Goal: Information Seeking & Learning: Learn about a topic

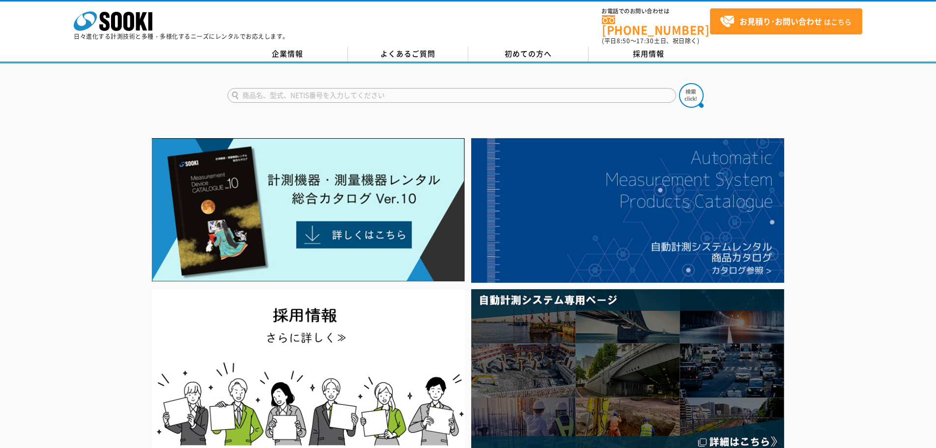
click at [149, 275] on link at bounding box center [308, 279] width 319 height 9
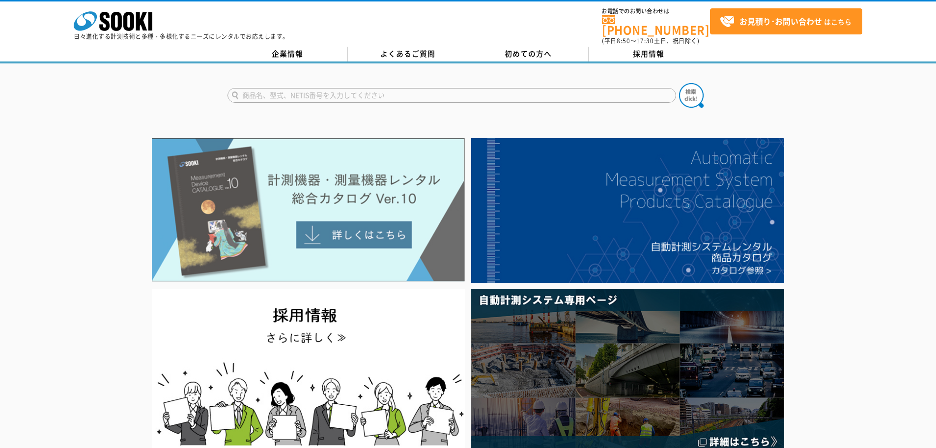
drag, startPoint x: 0, startPoint y: 0, endPoint x: 362, endPoint y: 151, distance: 391.9
click at [362, 151] on img at bounding box center [308, 209] width 313 height 143
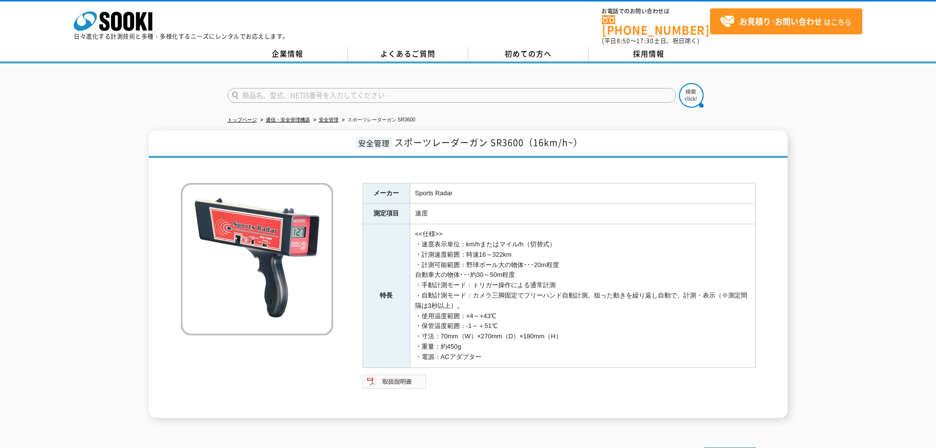
click at [406, 373] on img at bounding box center [395, 381] width 64 height 16
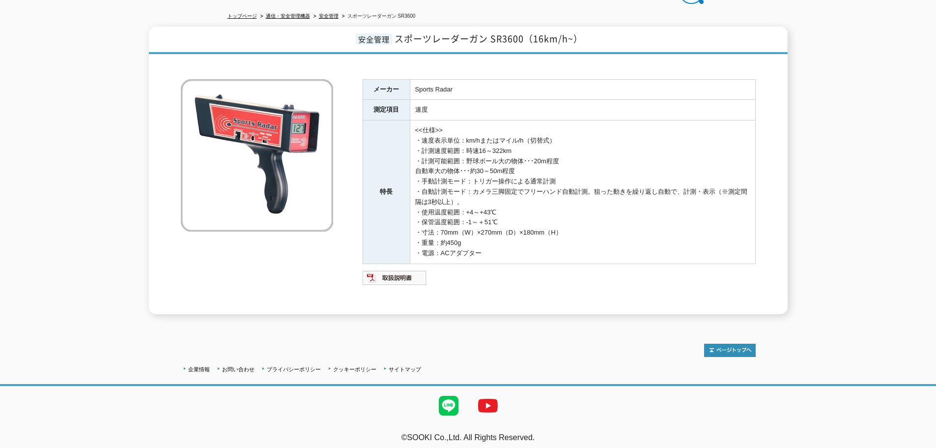
scroll to position [55, 0]
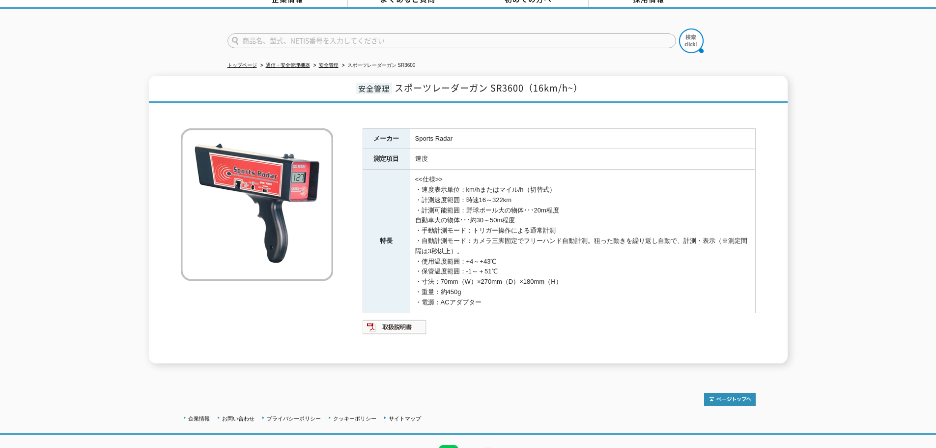
click at [500, 243] on td "<<仕様>> ・速度表示単位：km/hまたはマイル/h（切替式） ・計測速度範囲：時速16～322km ・計測可能範囲：野球ボール大の物体･･･20m程度 自…" at bounding box center [582, 240] width 345 height 143
